Goal: Find specific page/section: Find specific page/section

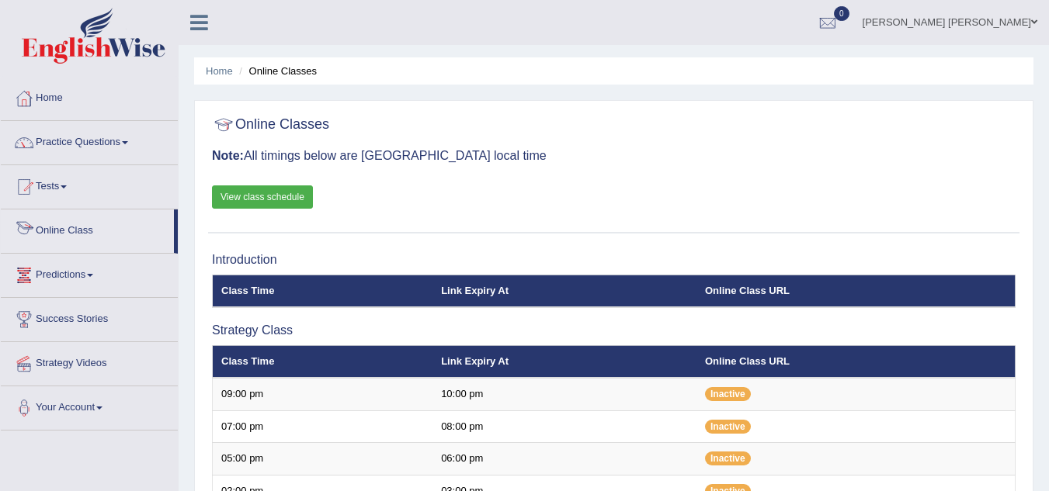
click at [125, 238] on link "Online Class" at bounding box center [87, 229] width 173 height 39
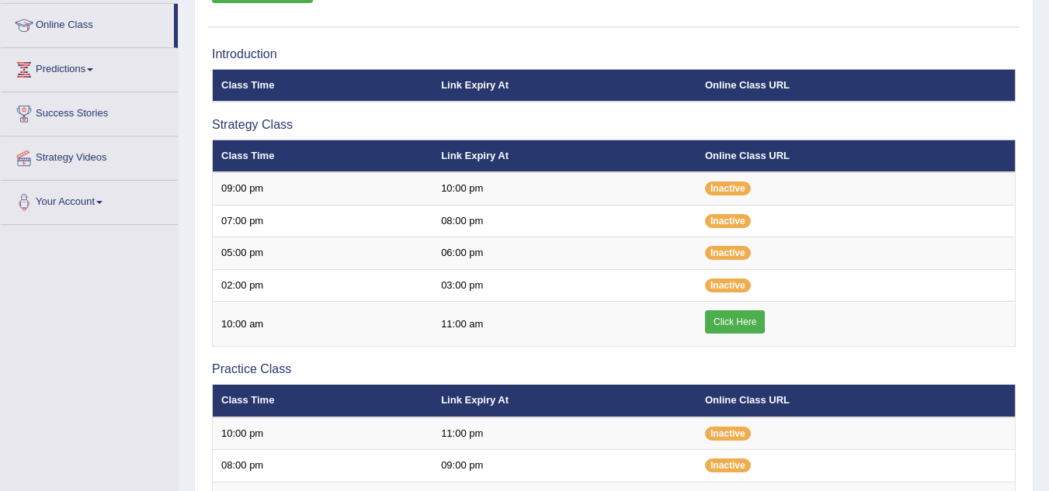
scroll to position [233, 0]
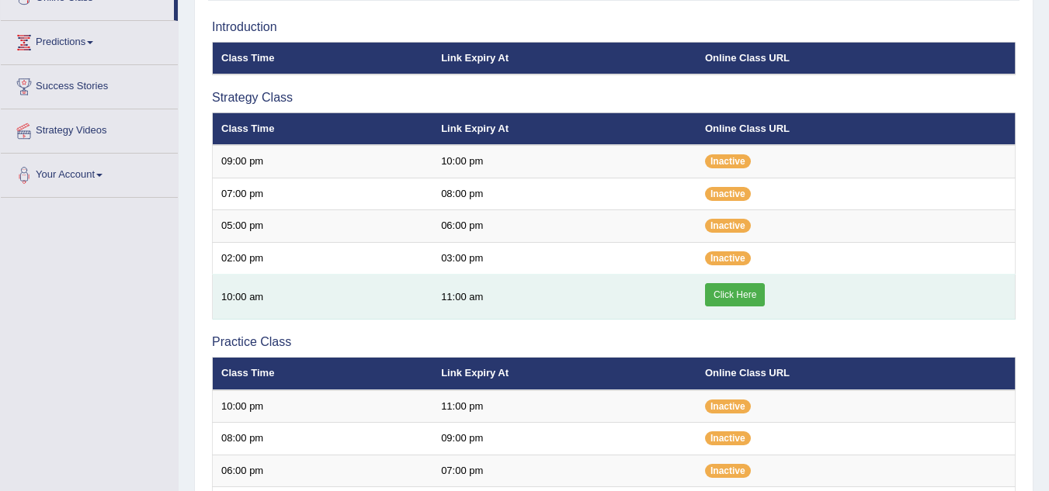
click at [750, 294] on link "Click Here" at bounding box center [735, 294] width 60 height 23
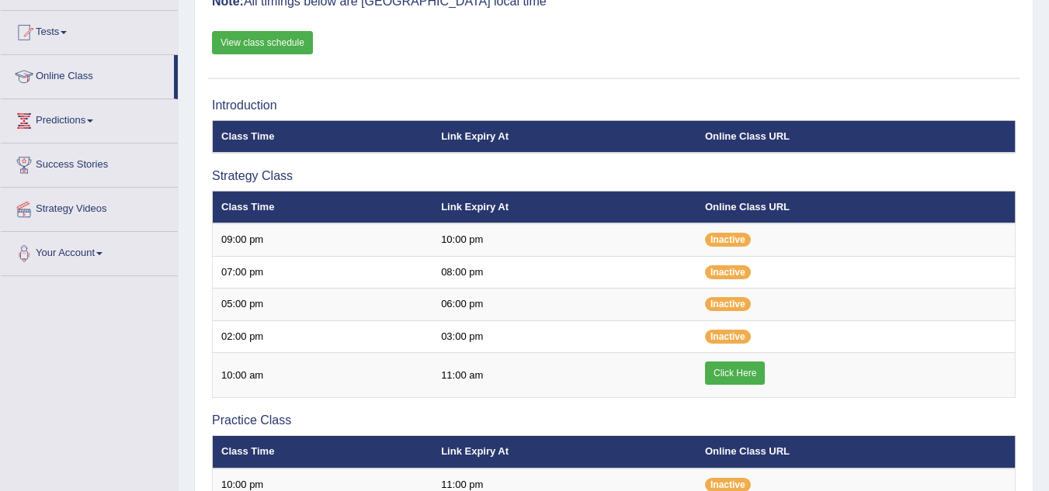
scroll to position [155, 0]
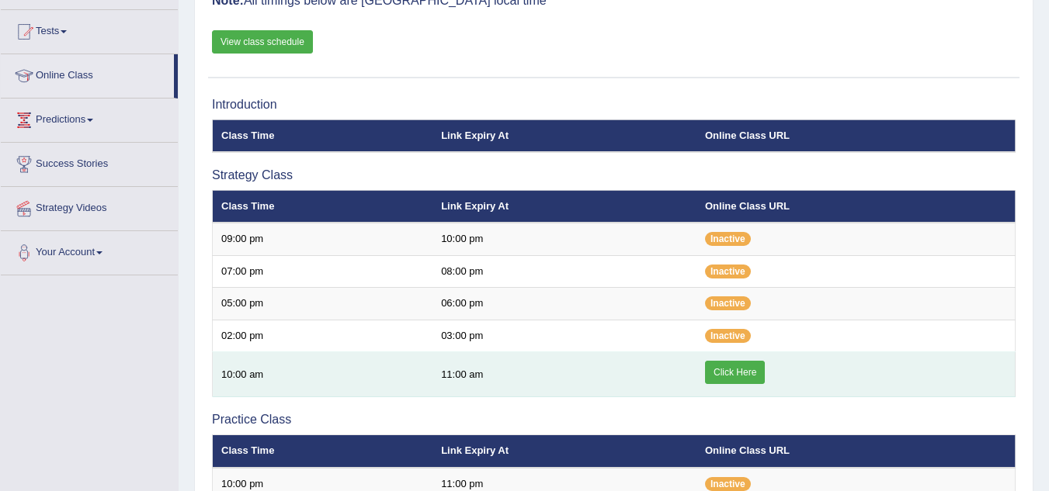
click at [738, 373] on link "Click Here" at bounding box center [735, 372] width 60 height 23
